Goal: Task Accomplishment & Management: Use online tool/utility

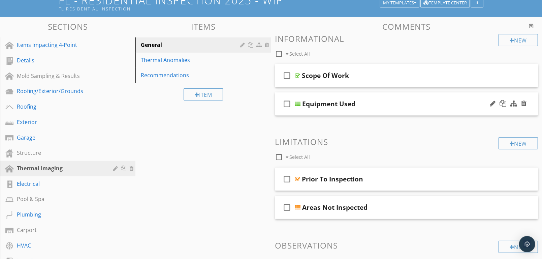
scroll to position [46, 0]
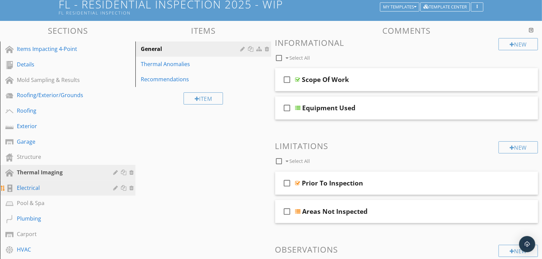
click at [30, 187] on div "Electrical" at bounding box center [60, 187] width 87 height 8
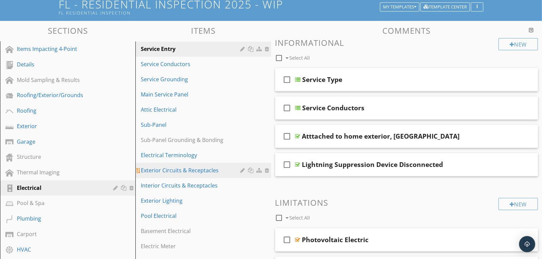
click at [178, 168] on div "Exterior Circuits & Receptacles" at bounding box center [191, 170] width 101 height 8
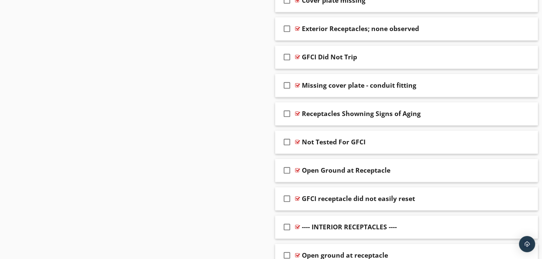
scroll to position [907, 0]
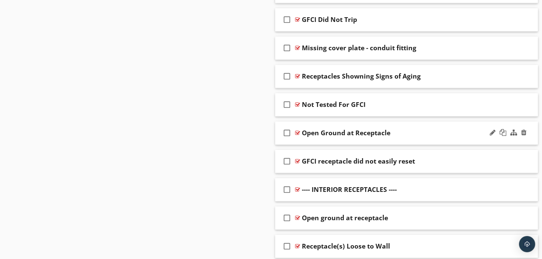
click at [428, 131] on div "Open Ground at Receptacle" at bounding box center [395, 133] width 187 height 8
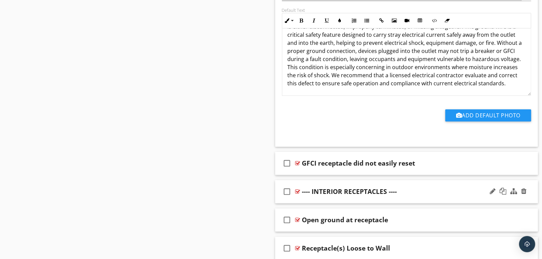
scroll to position [1169, 0]
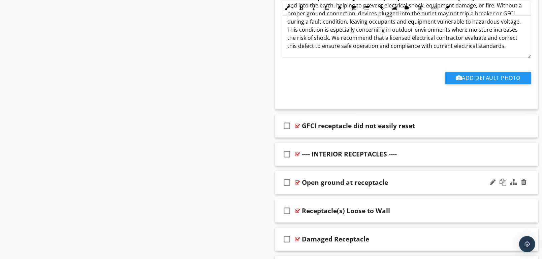
click at [412, 178] on div "Open ground at receptacle" at bounding box center [395, 182] width 187 height 8
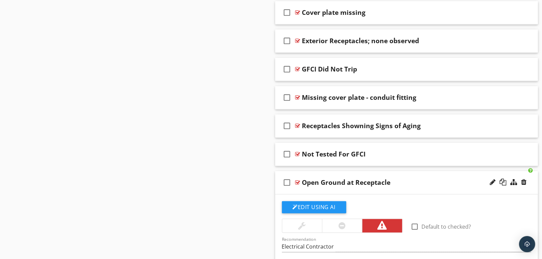
scroll to position [869, 0]
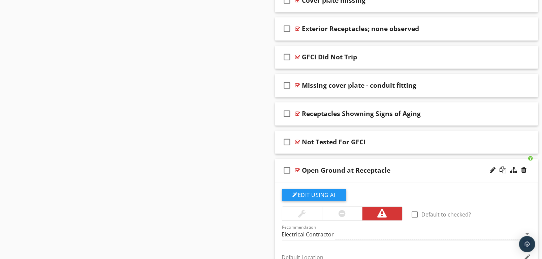
click at [408, 168] on div "Open Ground at Receptacle" at bounding box center [395, 170] width 187 height 8
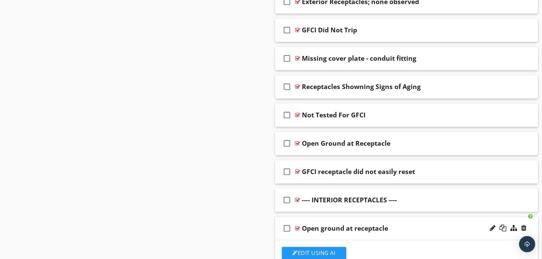
scroll to position [907, 0]
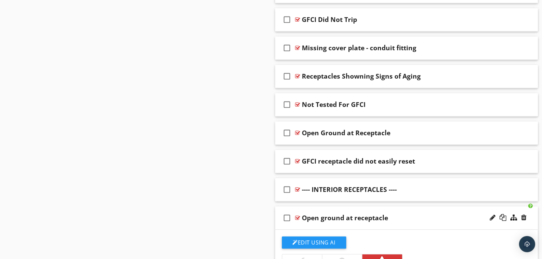
click at [409, 213] on div "Open ground at receptacle" at bounding box center [395, 217] width 187 height 8
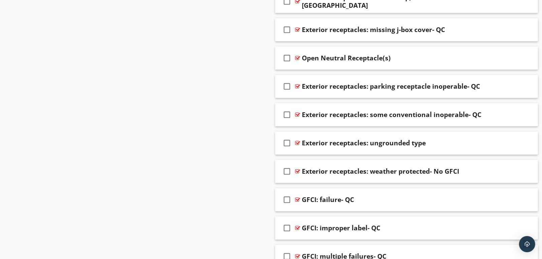
scroll to position [1693, 0]
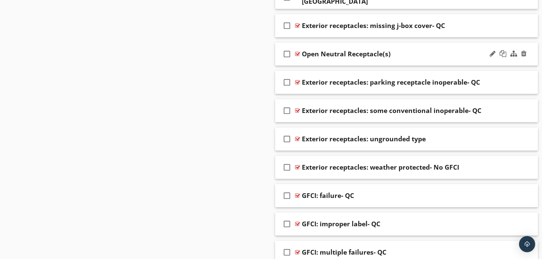
click at [412, 52] on div "Open Neutral Receptacle(s)" at bounding box center [395, 54] width 187 height 8
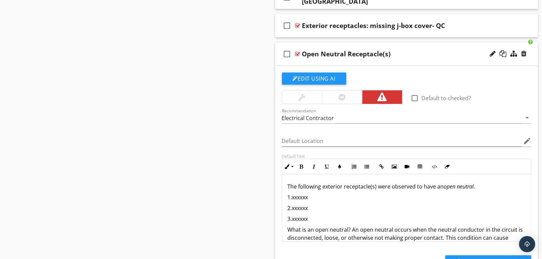
click at [419, 44] on div "check_box_outline_blank Open Neutral Receptacle(s)" at bounding box center [406, 53] width 263 height 23
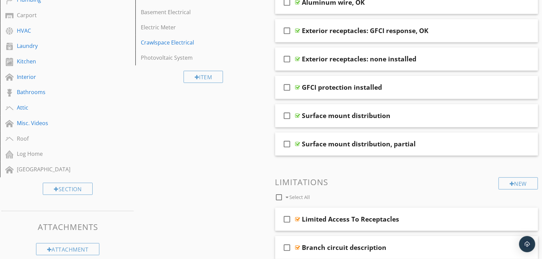
scroll to position [78, 0]
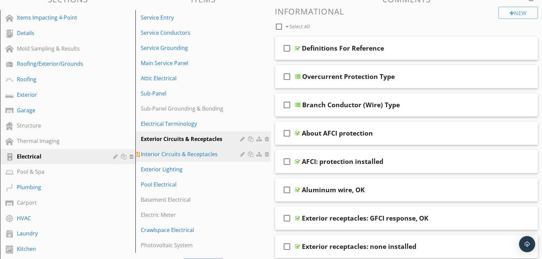
click at [160, 154] on div "Interior Circuits & Receptacles" at bounding box center [191, 154] width 101 height 8
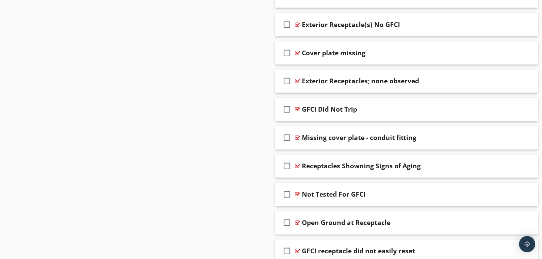
scroll to position [826, 0]
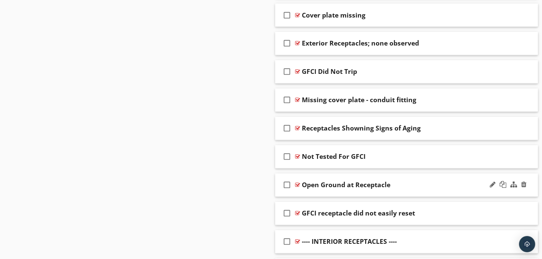
click at [406, 181] on div "Open Ground at Receptacle" at bounding box center [395, 185] width 187 height 8
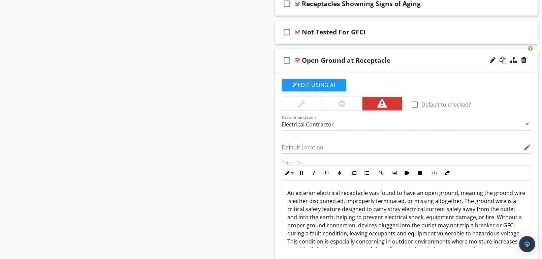
scroll to position [938, 0]
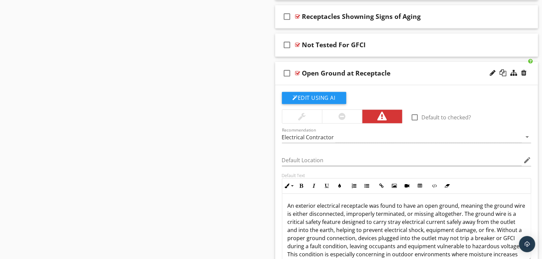
click at [409, 70] on div "Open Ground at Receptacle" at bounding box center [395, 73] width 187 height 8
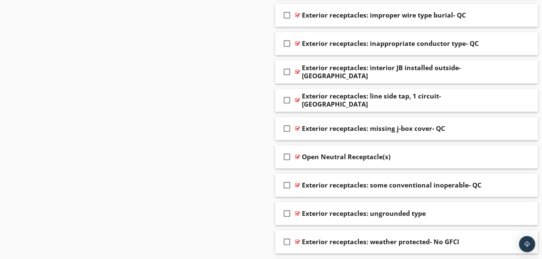
scroll to position [1574, 0]
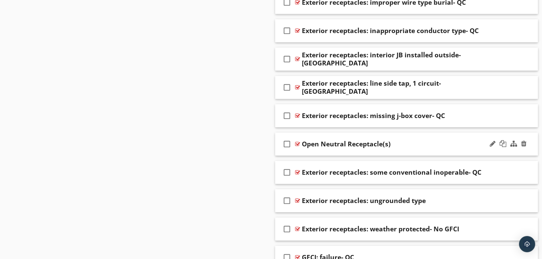
click at [410, 140] on div "Open Neutral Receptacle(s)" at bounding box center [395, 144] width 187 height 8
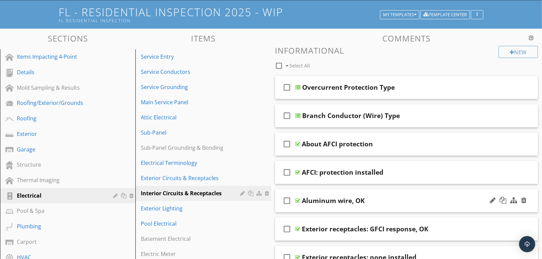
scroll to position [0, 0]
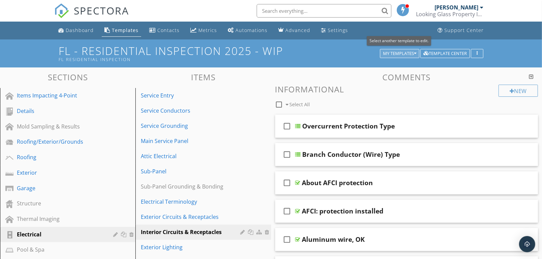
click at [404, 52] on div "My Templates" at bounding box center [399, 53] width 33 height 5
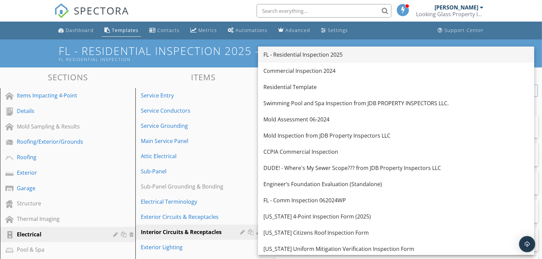
click at [303, 56] on div "FL - Residential Inspection 2025" at bounding box center [395, 55] width 265 height 8
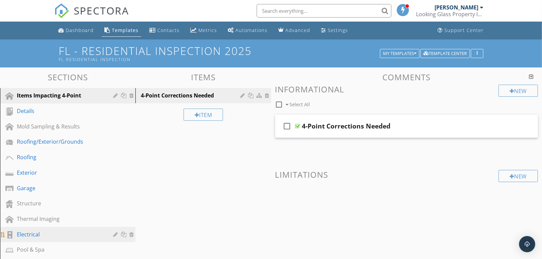
click at [22, 231] on div "Electrical" at bounding box center [60, 234] width 87 height 8
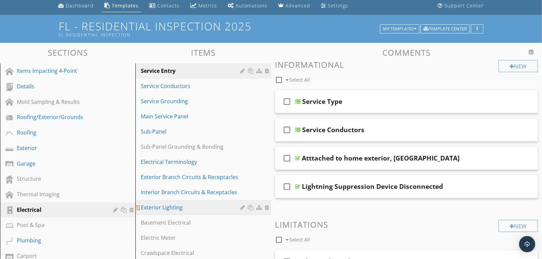
scroll to position [37, 0]
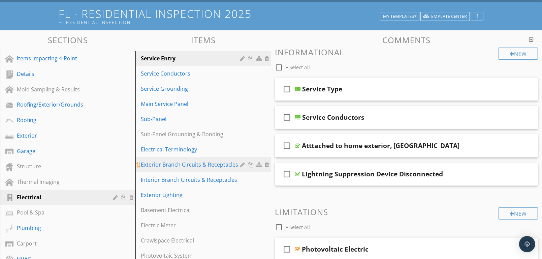
click at [159, 163] on div "Exterior Branch Circuits & Receptacles" at bounding box center [191, 164] width 101 height 8
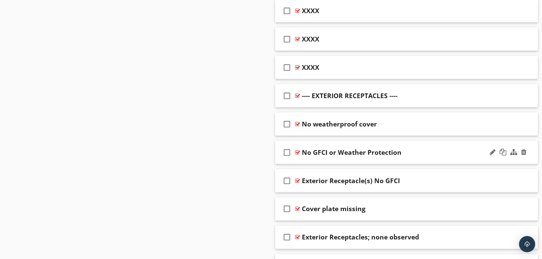
scroll to position [673, 0]
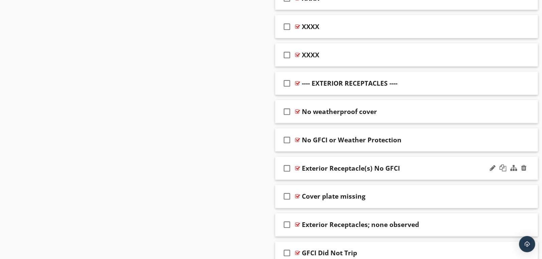
click at [414, 164] on div "Exterior Receptacle(s) No GFCI" at bounding box center [395, 168] width 187 height 8
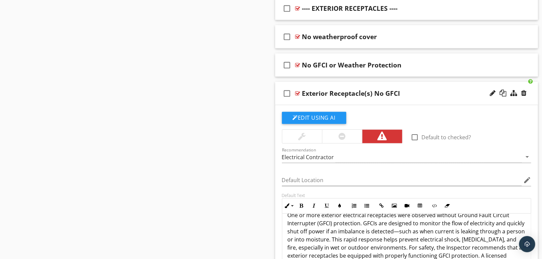
scroll to position [13, 0]
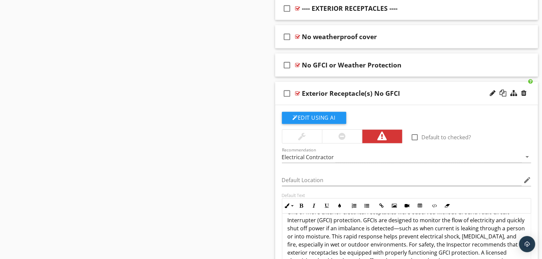
click at [413, 87] on div "check_box_outline_blank Exterior Receptacle(s) No GFCI" at bounding box center [406, 93] width 263 height 23
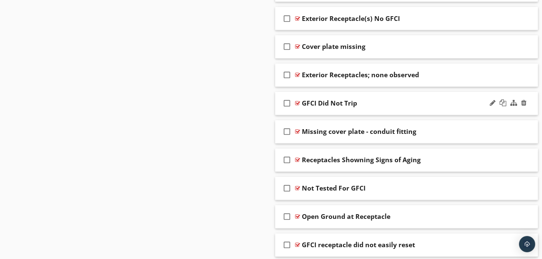
scroll to position [860, 0]
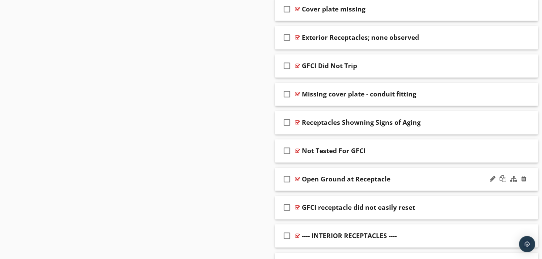
click at [420, 176] on div "Open Ground at Receptacle" at bounding box center [395, 179] width 187 height 8
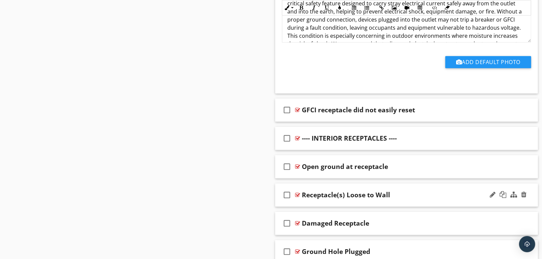
scroll to position [1197, 0]
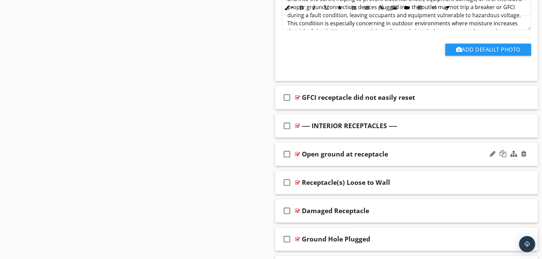
click at [417, 150] on div "Open ground at receptacle" at bounding box center [395, 154] width 187 height 8
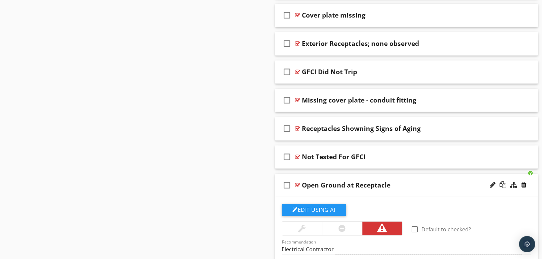
scroll to position [867, 0]
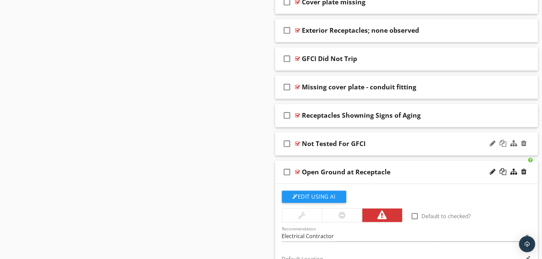
click at [420, 137] on div "check_box_outline_blank Not Tested For GFCI" at bounding box center [406, 143] width 263 height 23
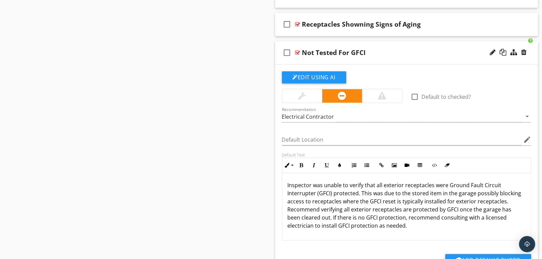
scroll to position [979, 0]
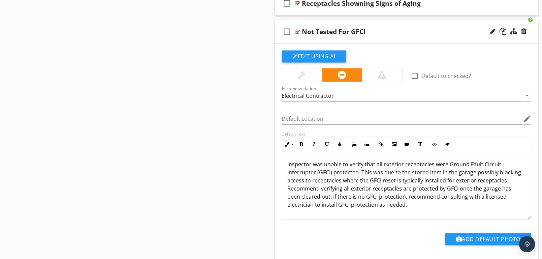
click at [386, 28] on div "Not Tested For GFCI" at bounding box center [395, 32] width 187 height 8
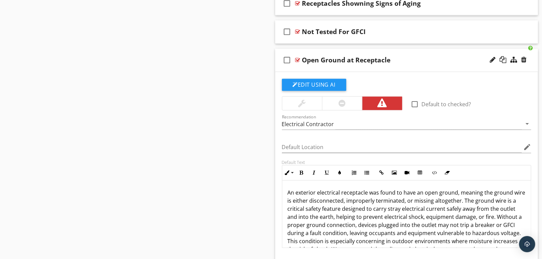
click at [431, 53] on div "check_box_outline_blank Open Ground at Receptacle" at bounding box center [406, 59] width 263 height 23
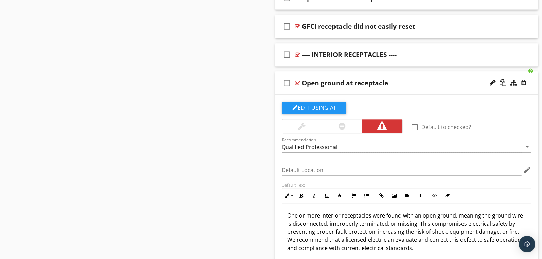
scroll to position [1054, 0]
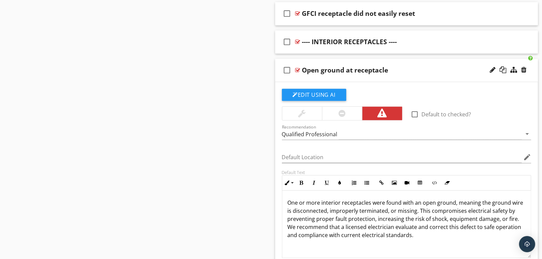
click at [420, 68] on div "Open ground at receptacle" at bounding box center [395, 70] width 187 height 8
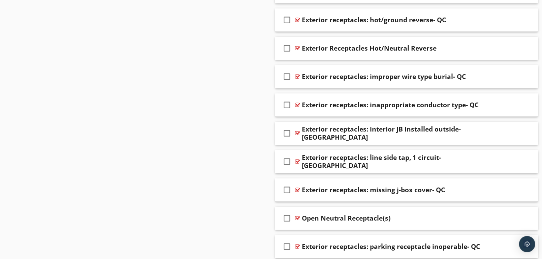
scroll to position [1540, 0]
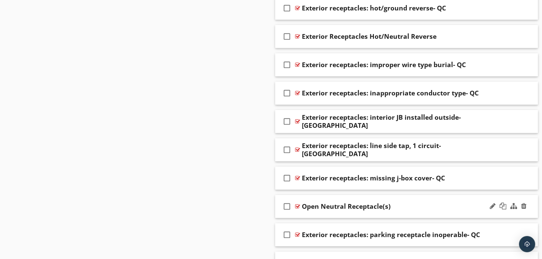
click at [416, 202] on div "Open Neutral Receptacle(s)" at bounding box center [395, 206] width 187 height 8
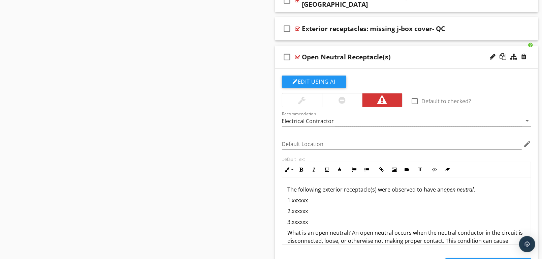
scroll to position [1690, 0]
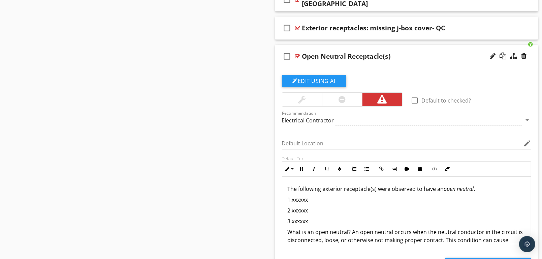
click at [426, 52] on div "Open Neutral Receptacle(s)" at bounding box center [395, 56] width 187 height 8
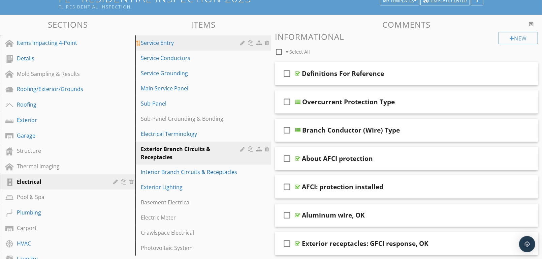
scroll to position [44, 0]
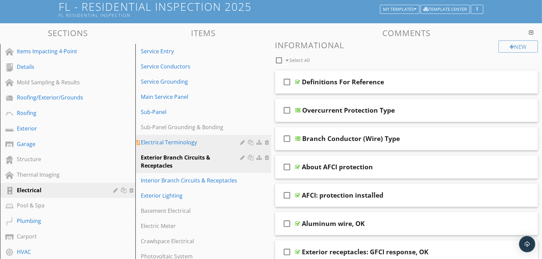
click at [173, 142] on div "Electrical Terminology" at bounding box center [191, 142] width 101 height 8
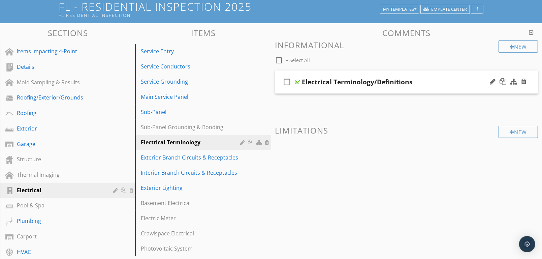
click at [426, 77] on div "check_box_outline_blank Electrical Terminology/Definitions" at bounding box center [406, 81] width 263 height 23
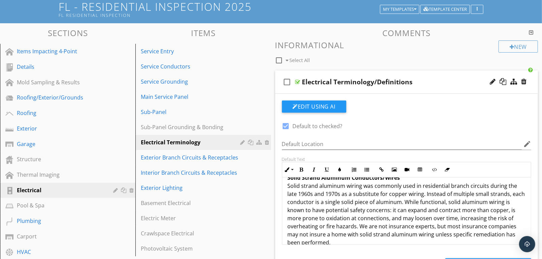
scroll to position [197, 0]
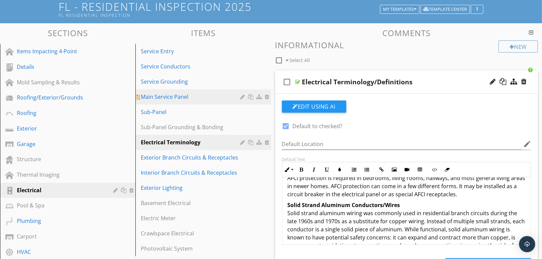
click at [161, 96] on div "Main Service Panel" at bounding box center [191, 97] width 101 height 8
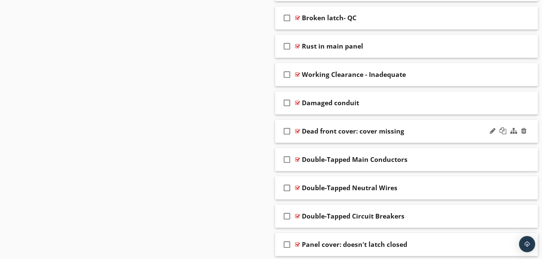
scroll to position [1802, 0]
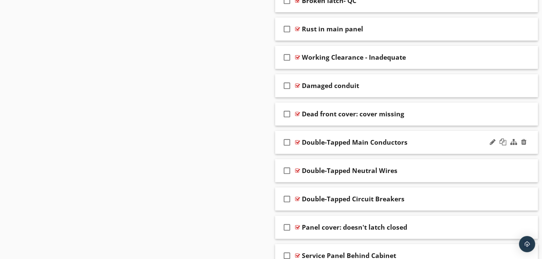
click at [431, 139] on div "Double-Tapped Main Conductors" at bounding box center [395, 142] width 187 height 8
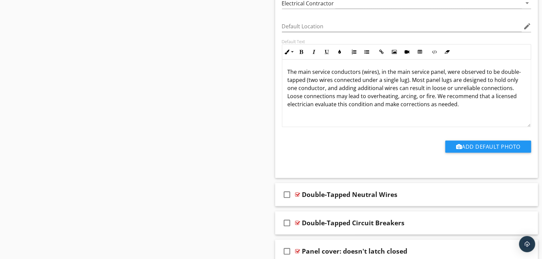
scroll to position [2027, 0]
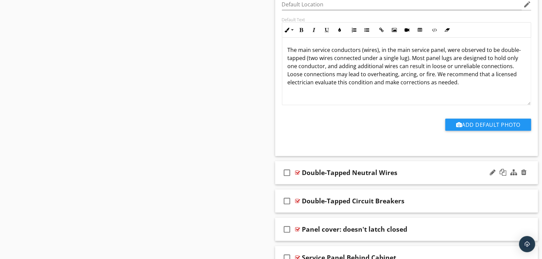
click at [421, 163] on div "check_box_outline_blank Double-Tapped Neutral Wires" at bounding box center [406, 172] width 263 height 23
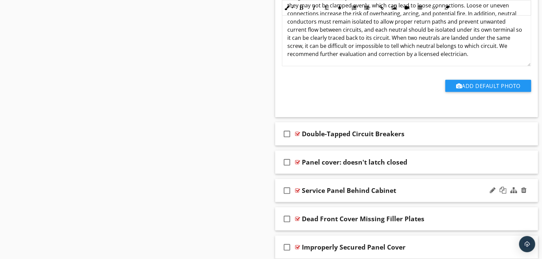
scroll to position [2326, 0]
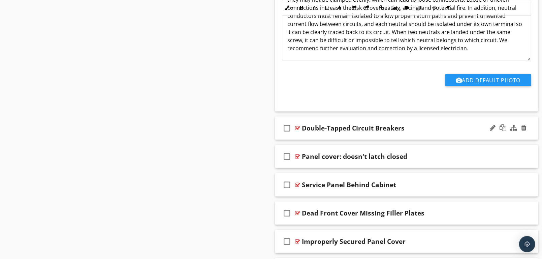
click at [428, 125] on div "Double-Tapped Circuit Breakers" at bounding box center [395, 128] width 187 height 8
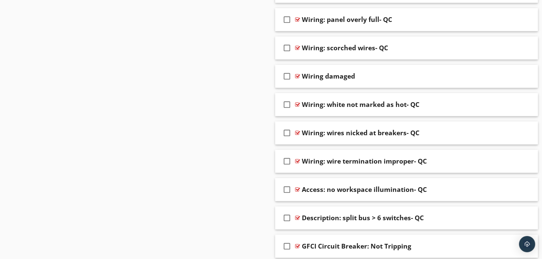
scroll to position [5337, 0]
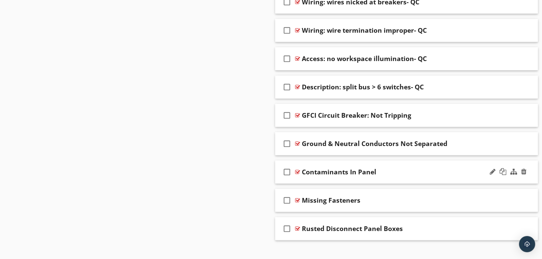
click at [415, 168] on div "Contaminants In Panel" at bounding box center [395, 172] width 187 height 8
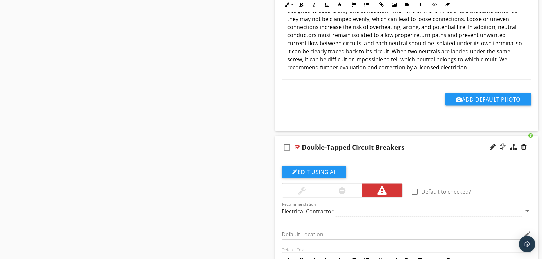
scroll to position [2232, 0]
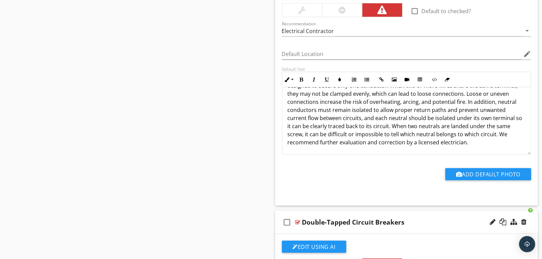
click at [422, 211] on div "check_box_outline_blank Double-Tapped Circuit Breakers" at bounding box center [406, 221] width 263 height 23
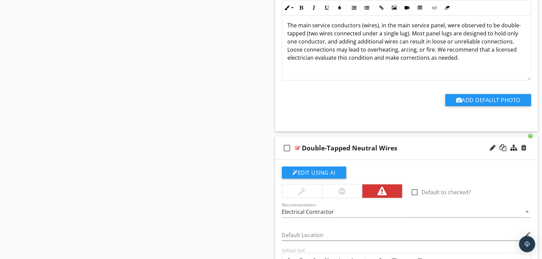
scroll to position [2045, 0]
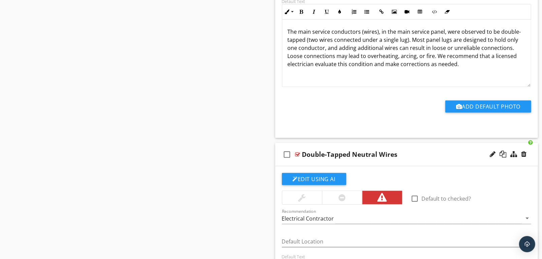
click at [433, 150] on div "Double-Tapped Neutral Wires" at bounding box center [395, 154] width 187 height 8
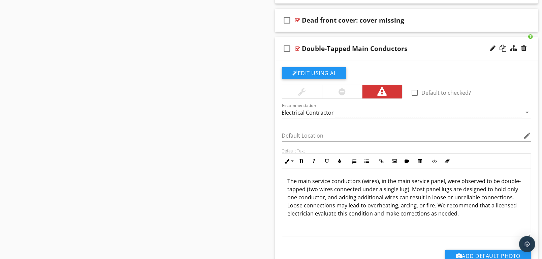
scroll to position [1896, 0]
click at [433, 45] on div "Double-Tapped Main Conductors" at bounding box center [395, 49] width 187 height 8
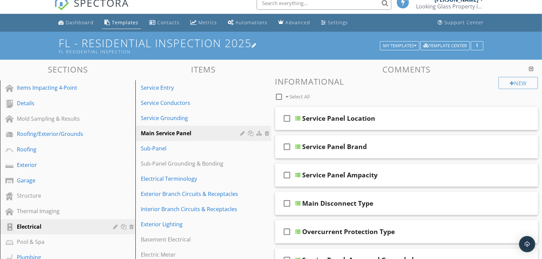
scroll to position [0, 0]
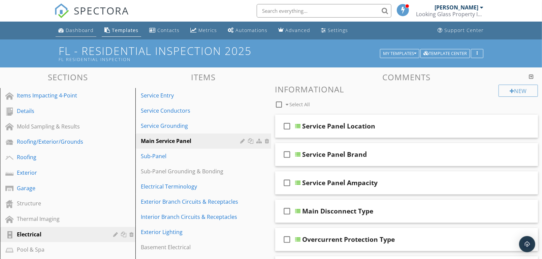
click at [76, 29] on div "Dashboard" at bounding box center [80, 30] width 28 height 6
